Goal: Task Accomplishment & Management: Manage account settings

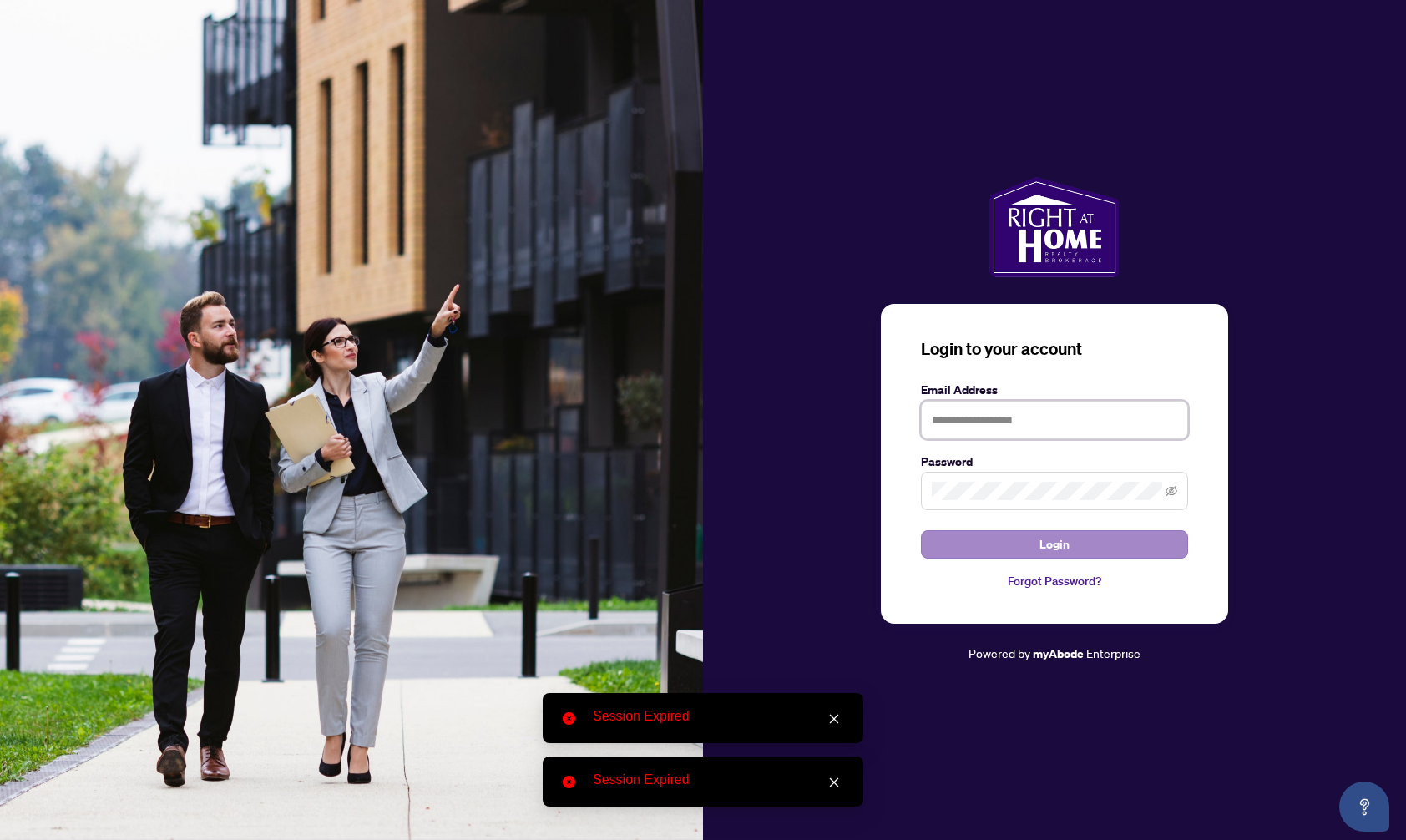
type input "**********"
click at [1011, 545] on button "Login" at bounding box center [1053, 544] width 267 height 28
